Goal: Navigation & Orientation: Find specific page/section

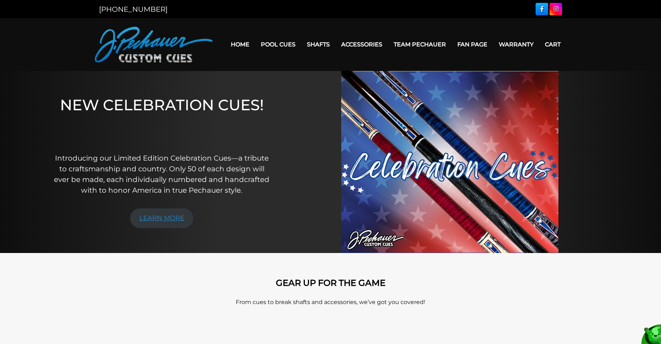
click at [158, 222] on link "LEARN MORE" at bounding box center [162, 219] width 64 height 20
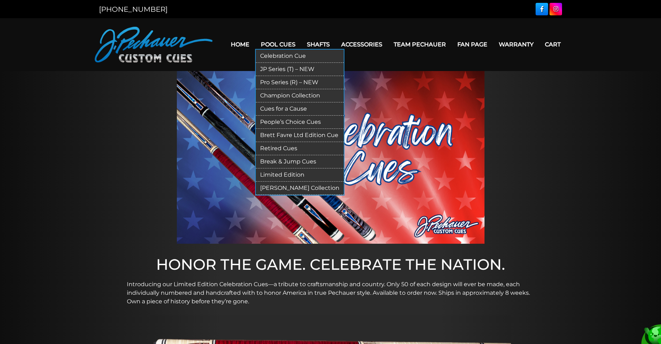
click at [280, 81] on link "Pro Series (R) – NEW" at bounding box center [300, 82] width 88 height 13
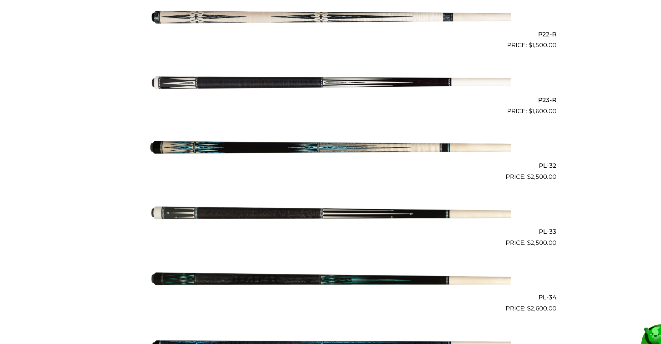
scroll to position [1619, 0]
